Goal: Information Seeking & Learning: Learn about a topic

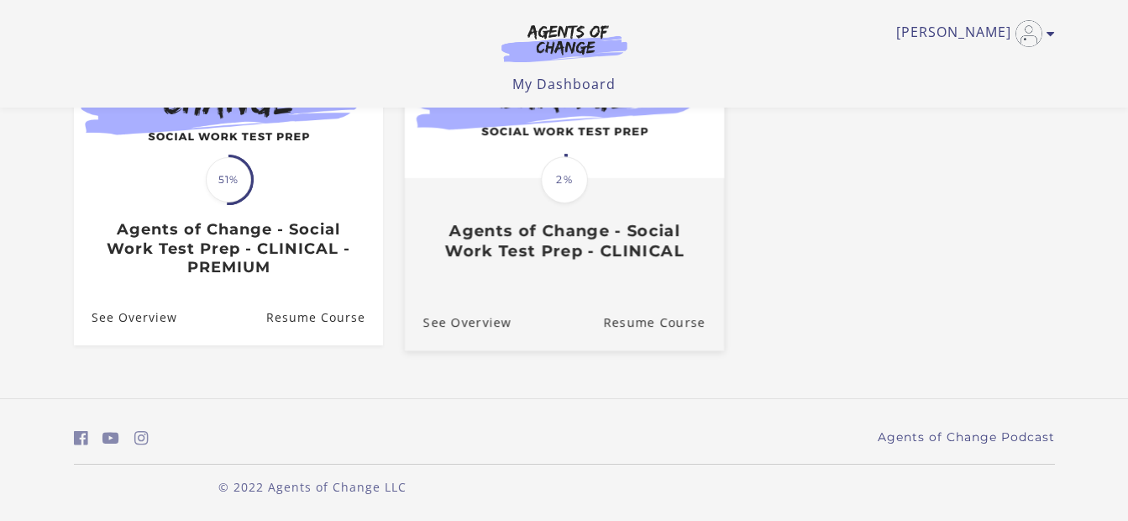
scroll to position [249, 0]
click at [658, 180] on div "Translation missing: en.liquid.partials.dashboard_course_card.progress_descript…" at bounding box center [563, 220] width 319 height 81
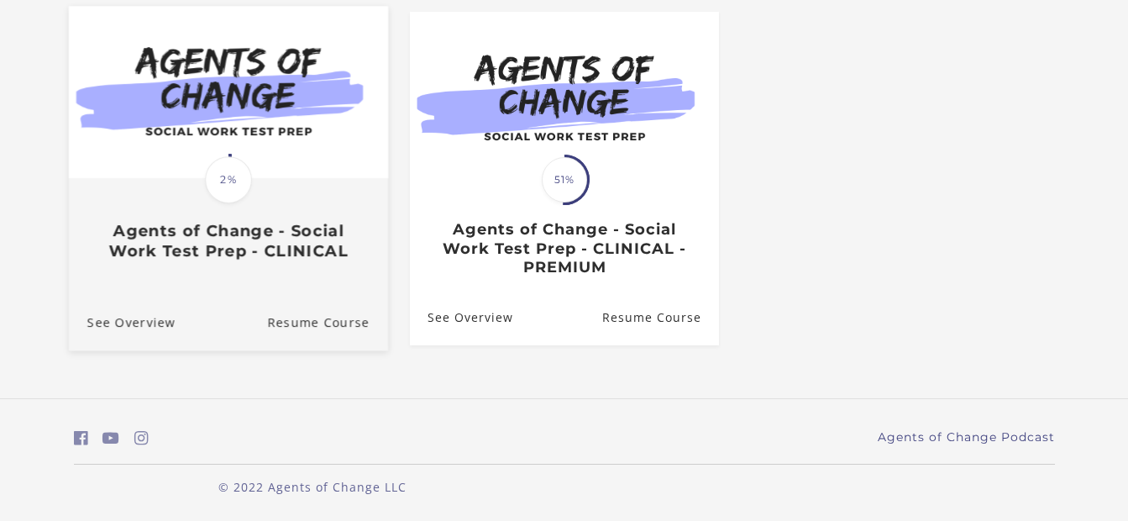
scroll to position [360, 0]
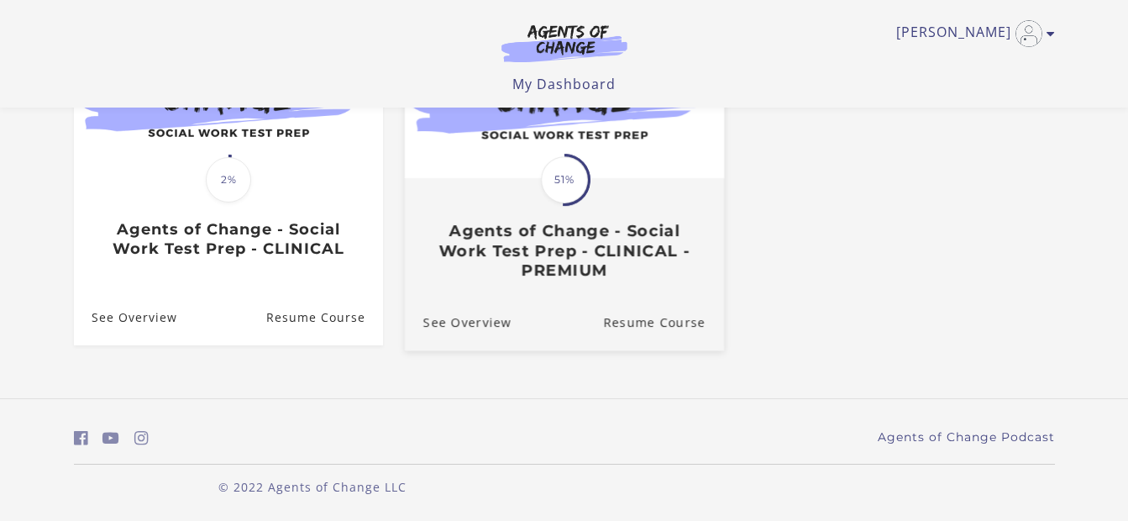
click at [712, 228] on div "Translation missing: en.liquid.partials.dashboard_course_card.progress_descript…" at bounding box center [563, 230] width 319 height 100
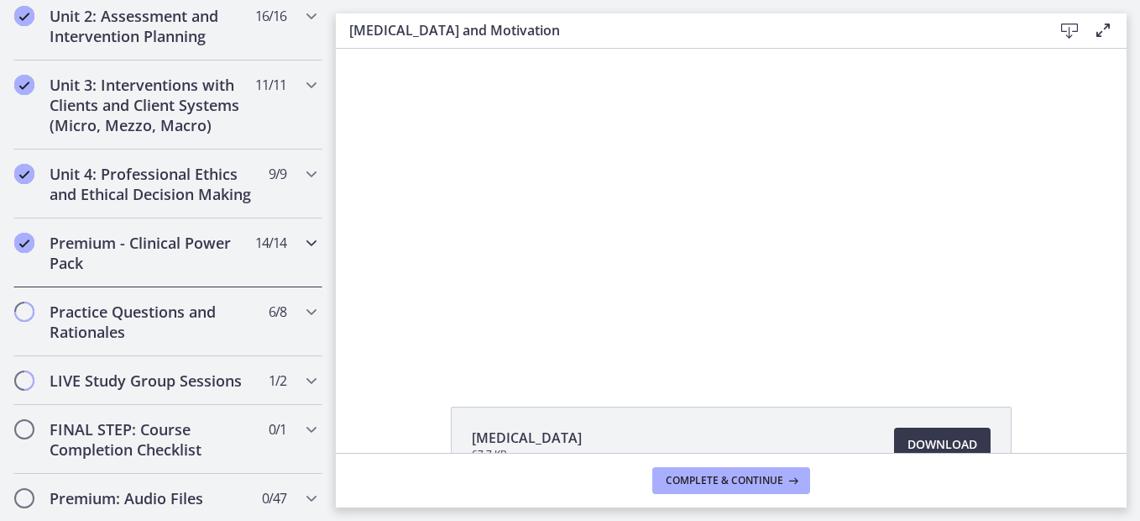
scroll to position [1344, 0]
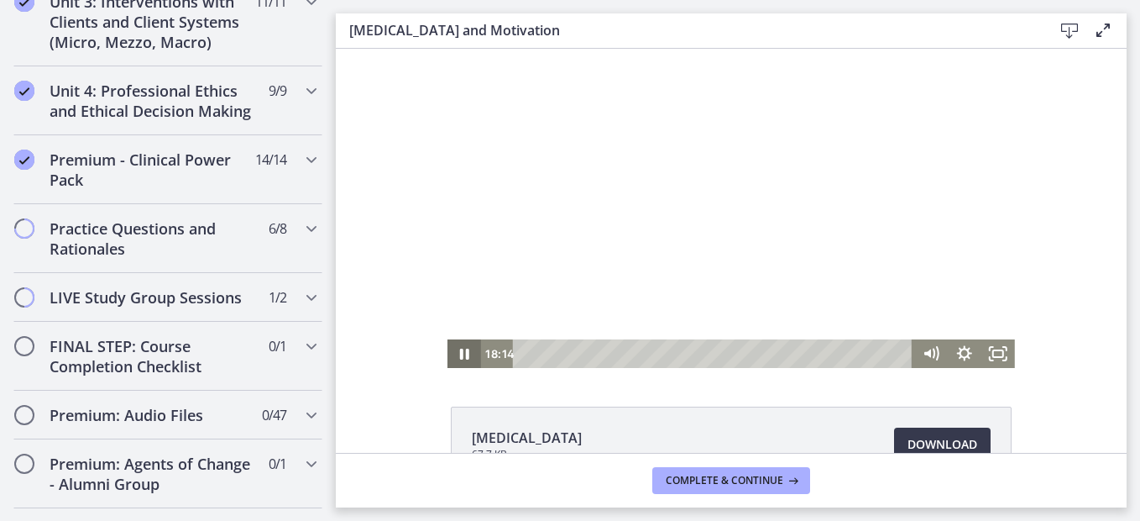
click at [461, 350] on icon "Pause" at bounding box center [464, 354] width 9 height 11
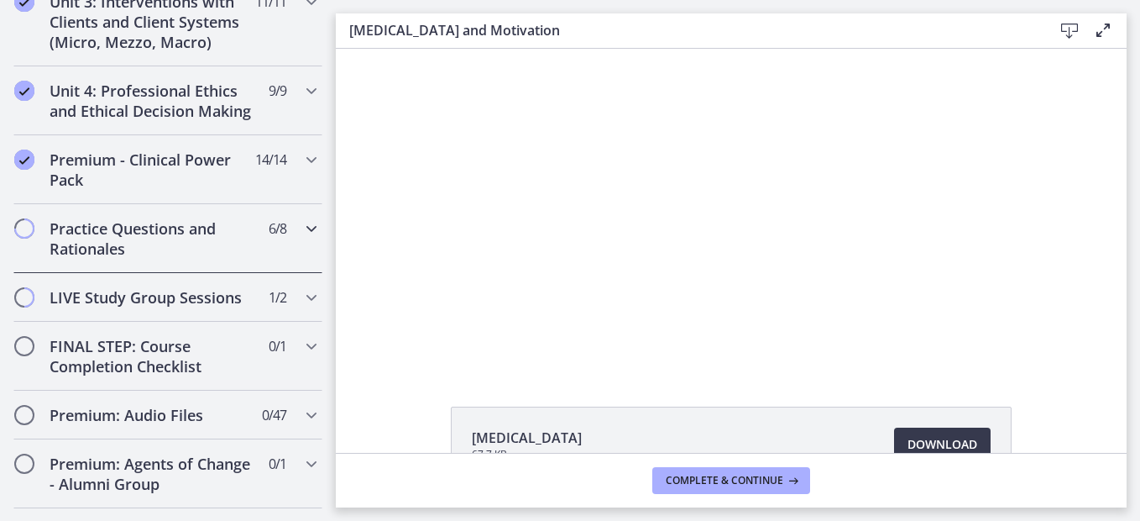
click at [208, 245] on h2 "Practice Questions and Rationales" at bounding box center [152, 238] width 205 height 40
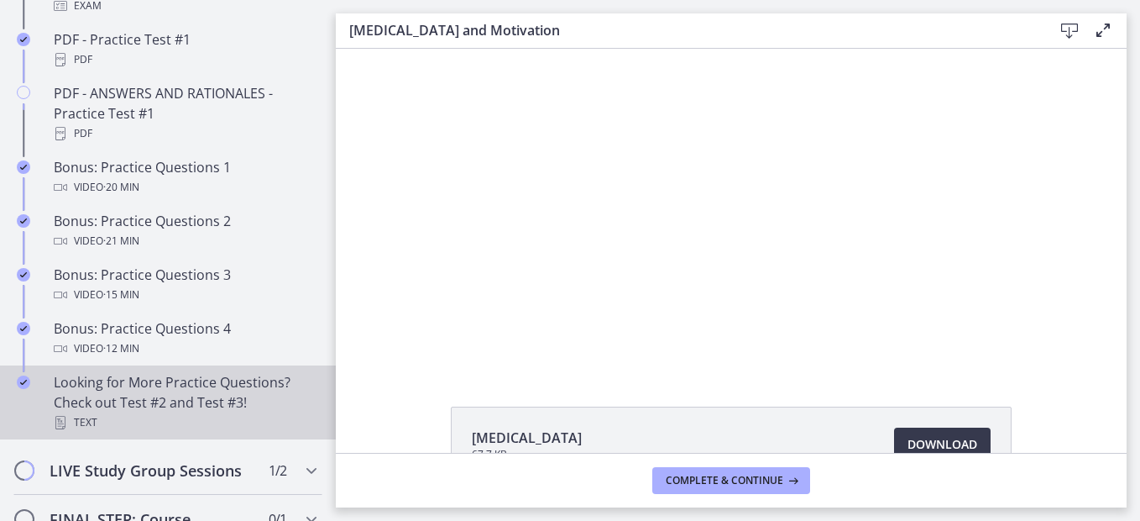
scroll to position [931, 0]
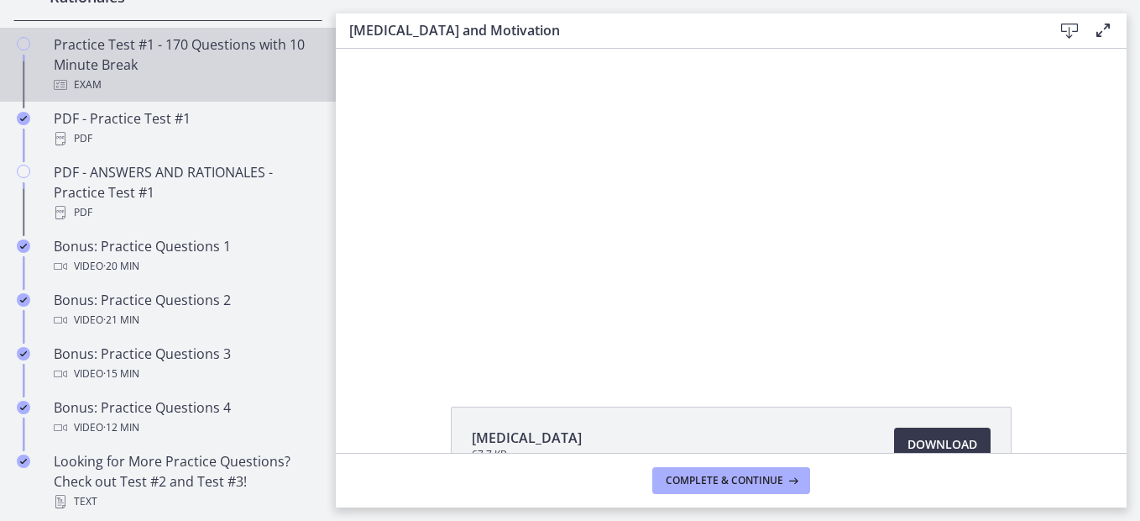
click at [193, 85] on div "Practice Test #1 - 170 Questions with 10 Minute Break Exam" at bounding box center [185, 64] width 262 height 60
